Goal: Navigation & Orientation: Find specific page/section

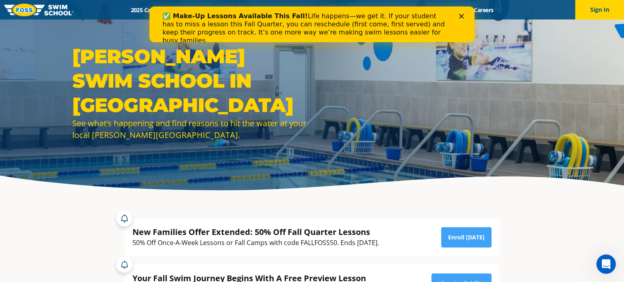
click at [463, 17] on polygon "Close" at bounding box center [461, 16] width 5 height 5
